Goal: Task Accomplishment & Management: Use online tool/utility

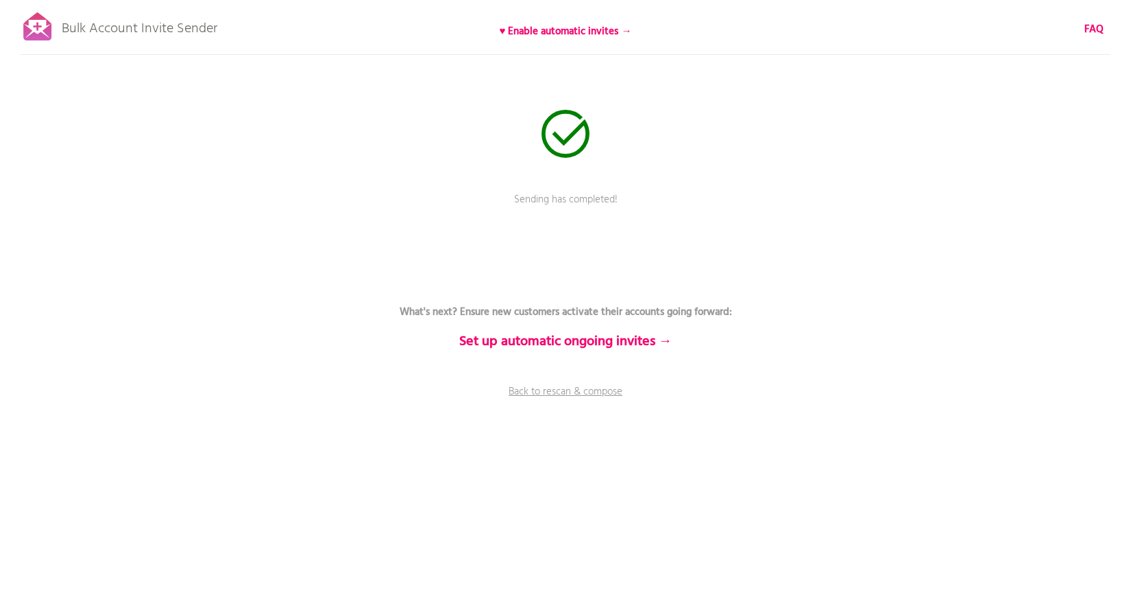
click at [855, 112] on div "Bulk Account Invite Sender ♥ Enable automatic invites → FAQ Sending has complet…" at bounding box center [565, 240] width 1131 height 480
click at [567, 387] on link "Back to rescan & compose" at bounding box center [565, 401] width 411 height 34
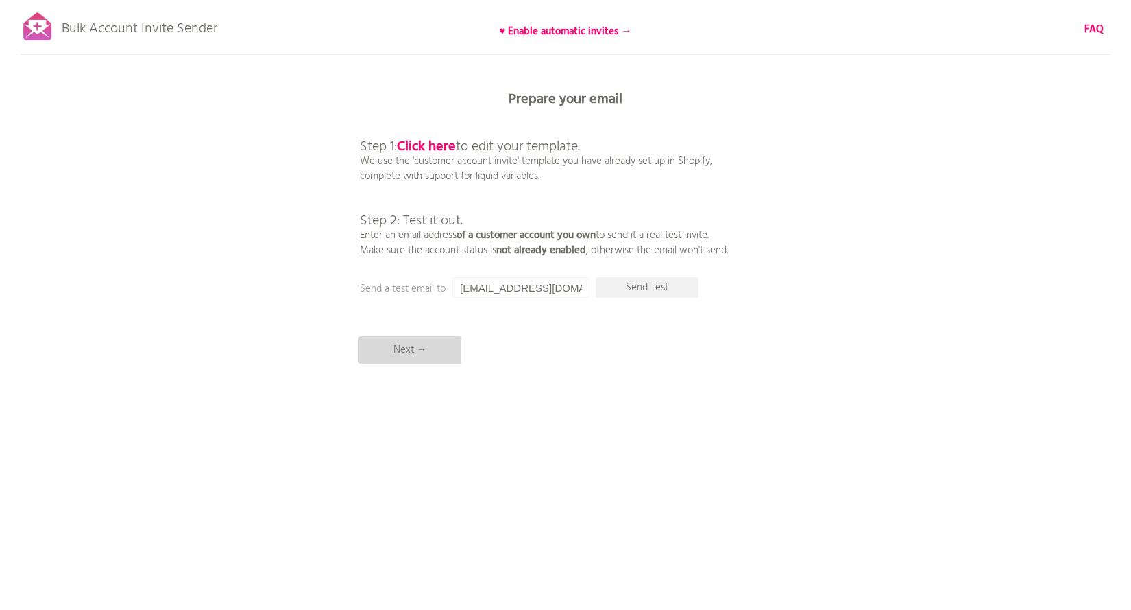
click at [424, 355] on p "Next →" at bounding box center [410, 349] width 103 height 27
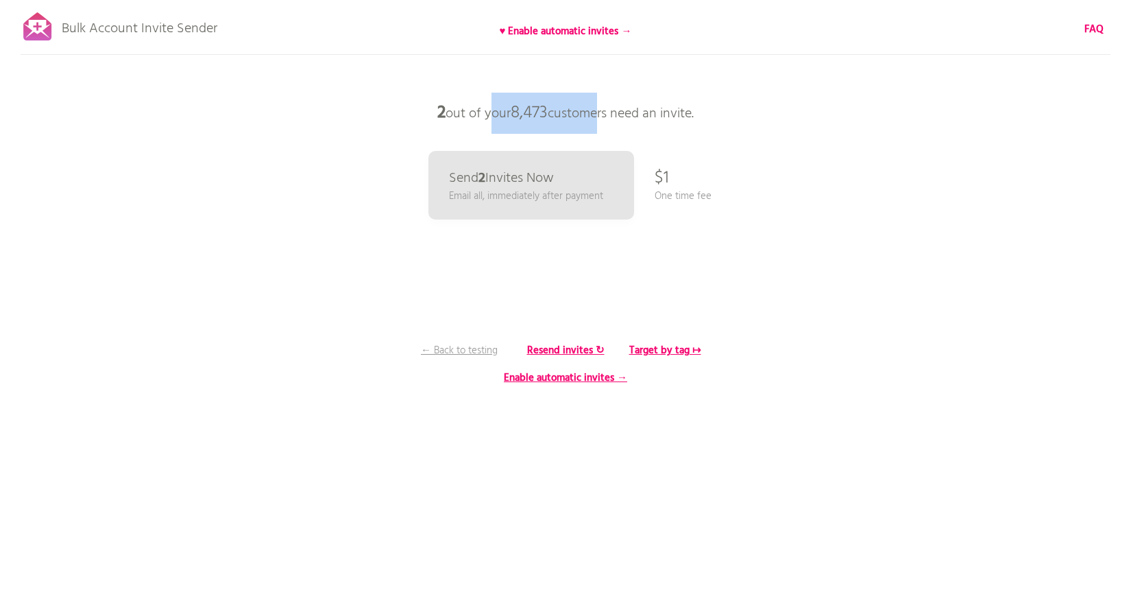
drag, startPoint x: 481, startPoint y: 115, endPoint x: 594, endPoint y: 114, distance: 113.1
click at [594, 114] on p "2 out of your 8,473 customers need an invite." at bounding box center [565, 113] width 411 height 41
drag, startPoint x: 599, startPoint y: 115, endPoint x: 703, endPoint y: 114, distance: 104.9
click at [703, 114] on p "2 out of your 8,473 customers need an invite." at bounding box center [565, 113] width 411 height 41
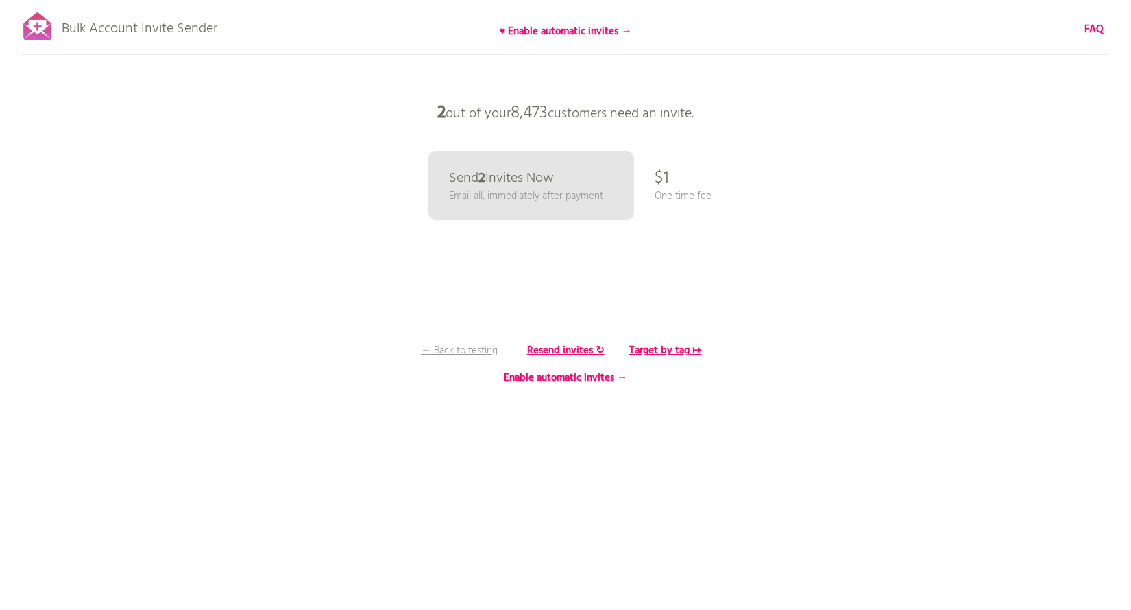
click at [701, 114] on p "2 out of your 8,473 customers need an invite." at bounding box center [565, 113] width 411 height 41
